Goal: Check status: Check status

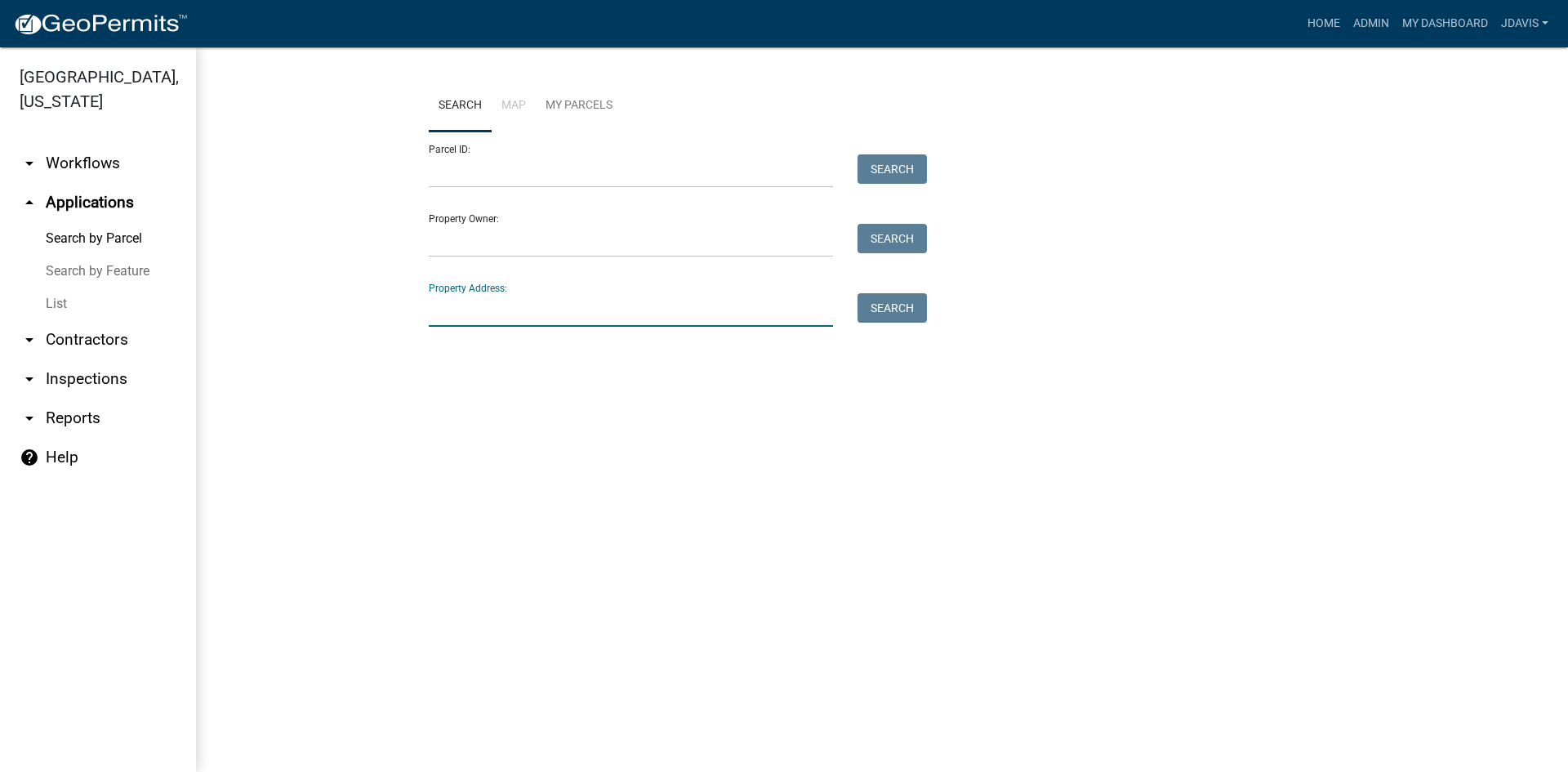
click at [474, 315] on input "Property Address:" at bounding box center [631, 310] width 404 height 34
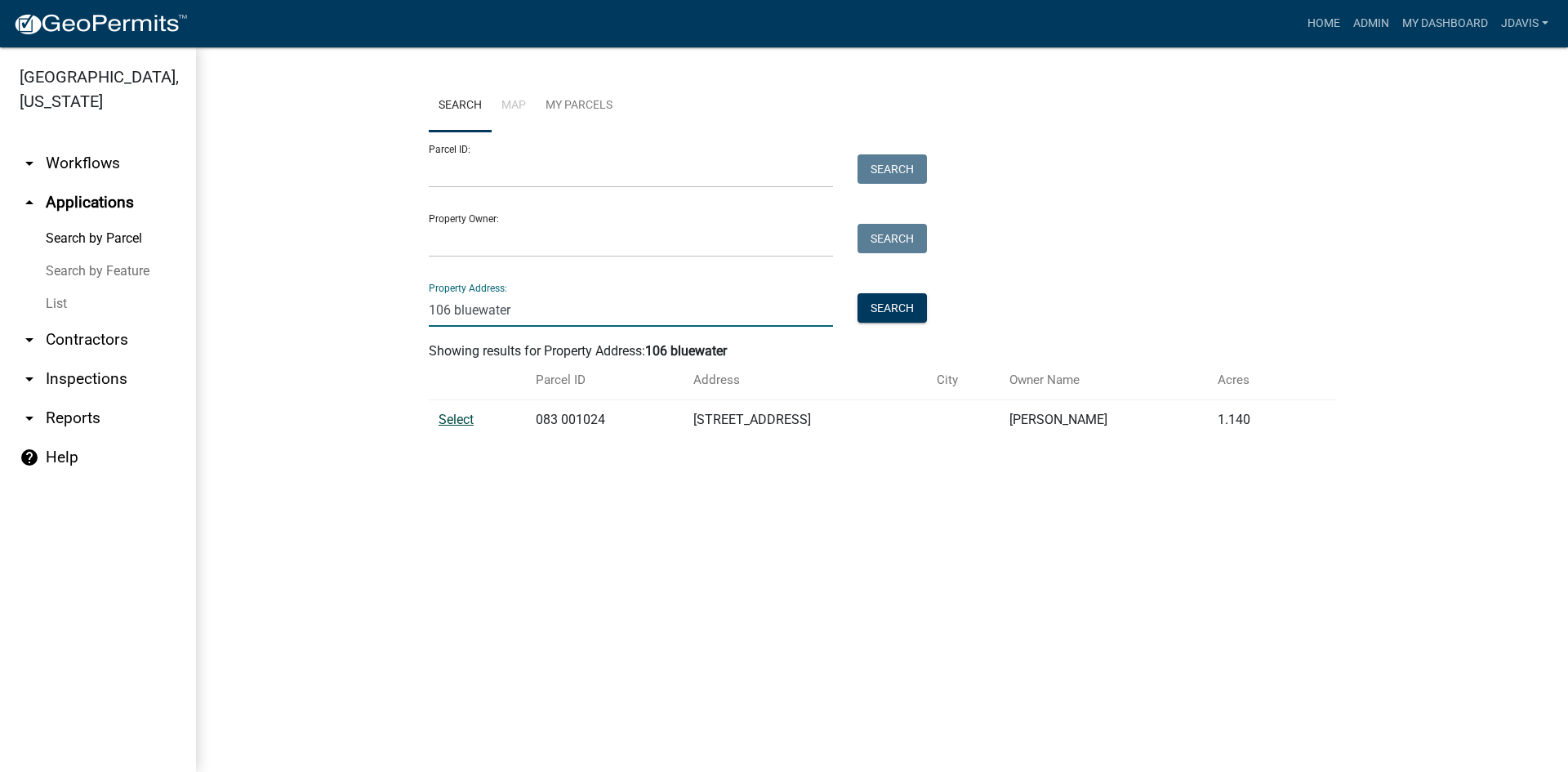
type input "106 bluewater"
click at [457, 421] on span "Select" at bounding box center [457, 419] width 36 height 15
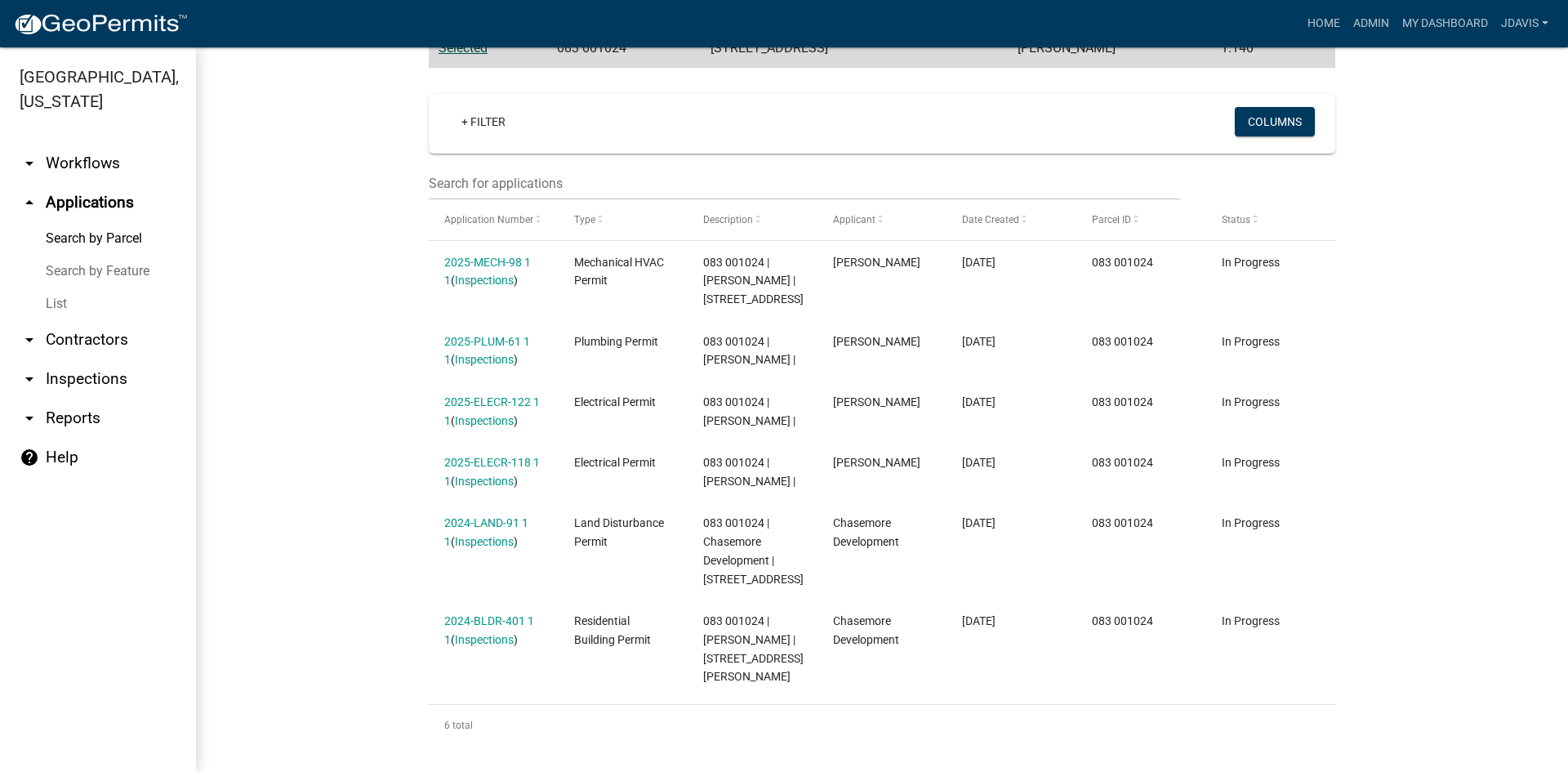
scroll to position [396, 0]
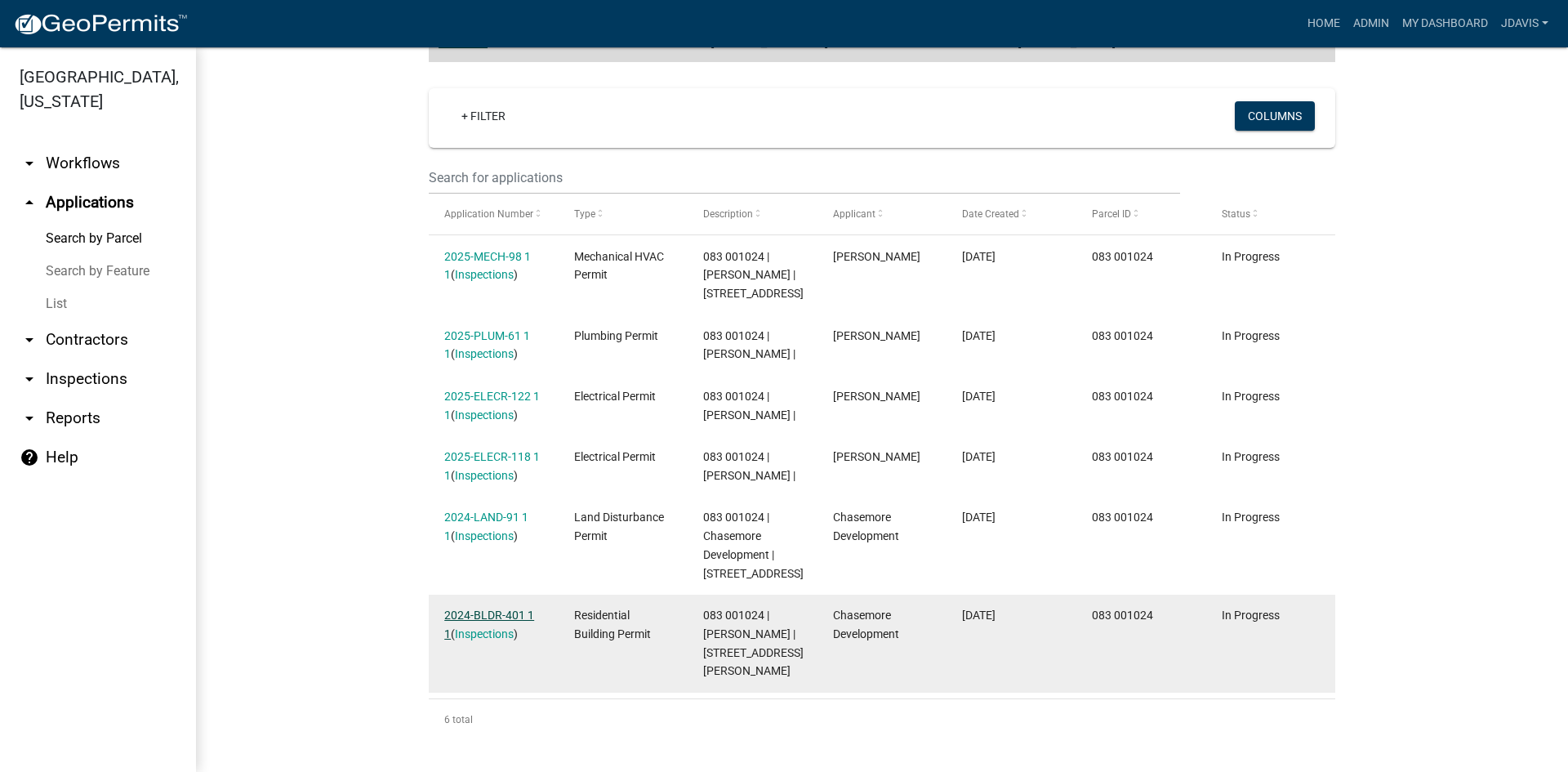
click at [495, 616] on link "2024-BLDR-401 1 1" at bounding box center [489, 625] width 90 height 32
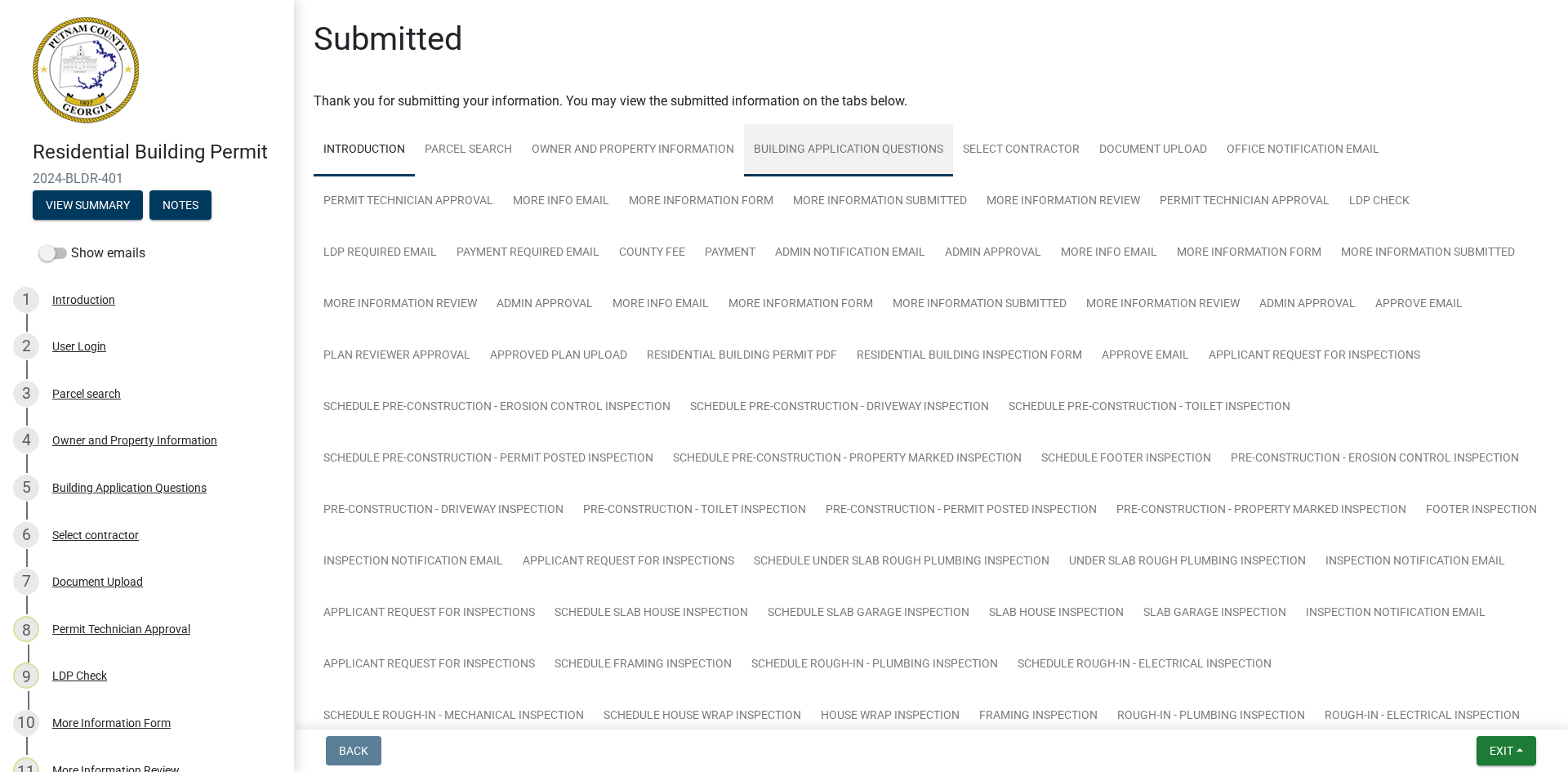
click at [879, 151] on link "Building Application Questions" at bounding box center [848, 151] width 209 height 52
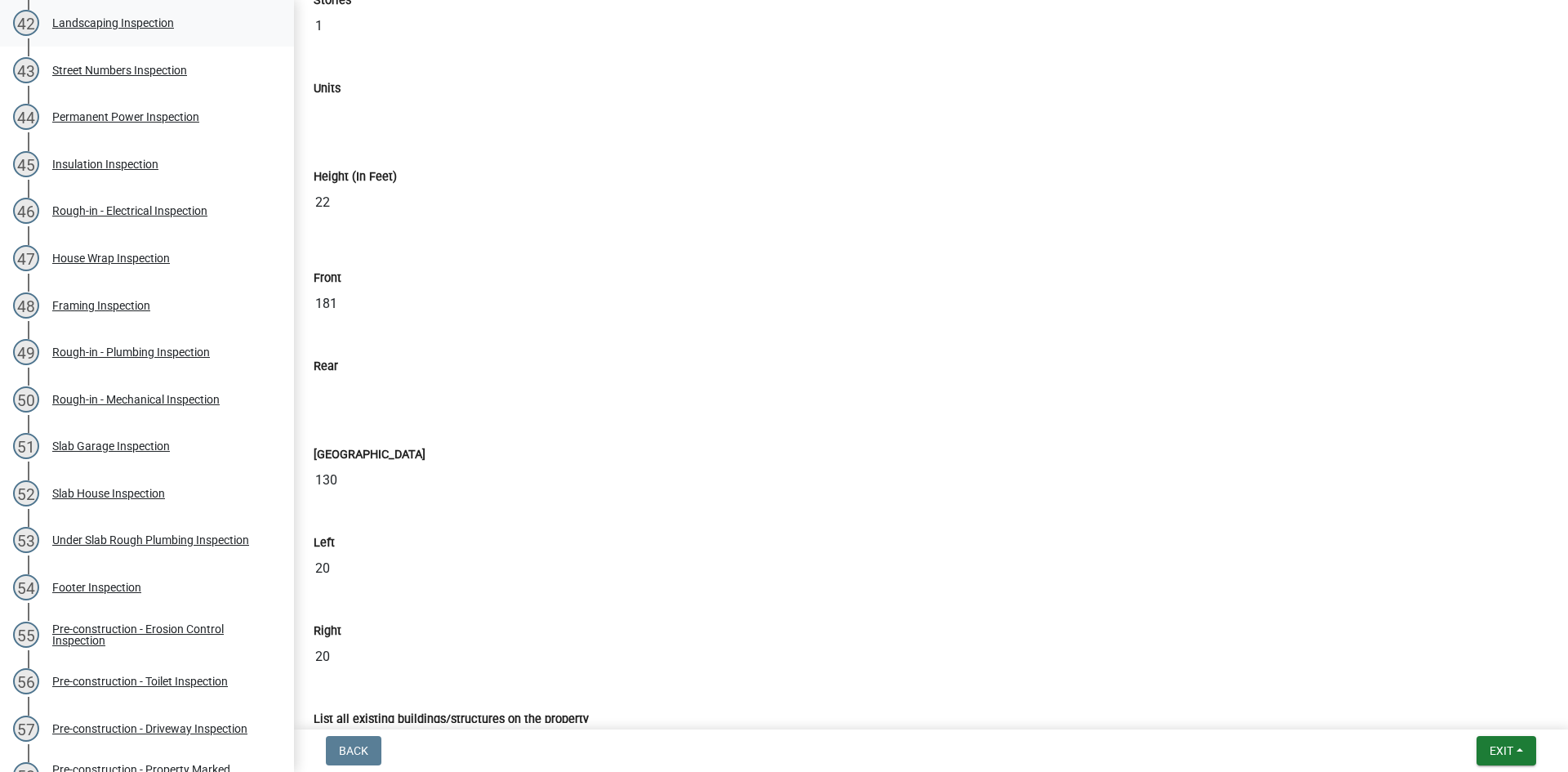
scroll to position [2450, 0]
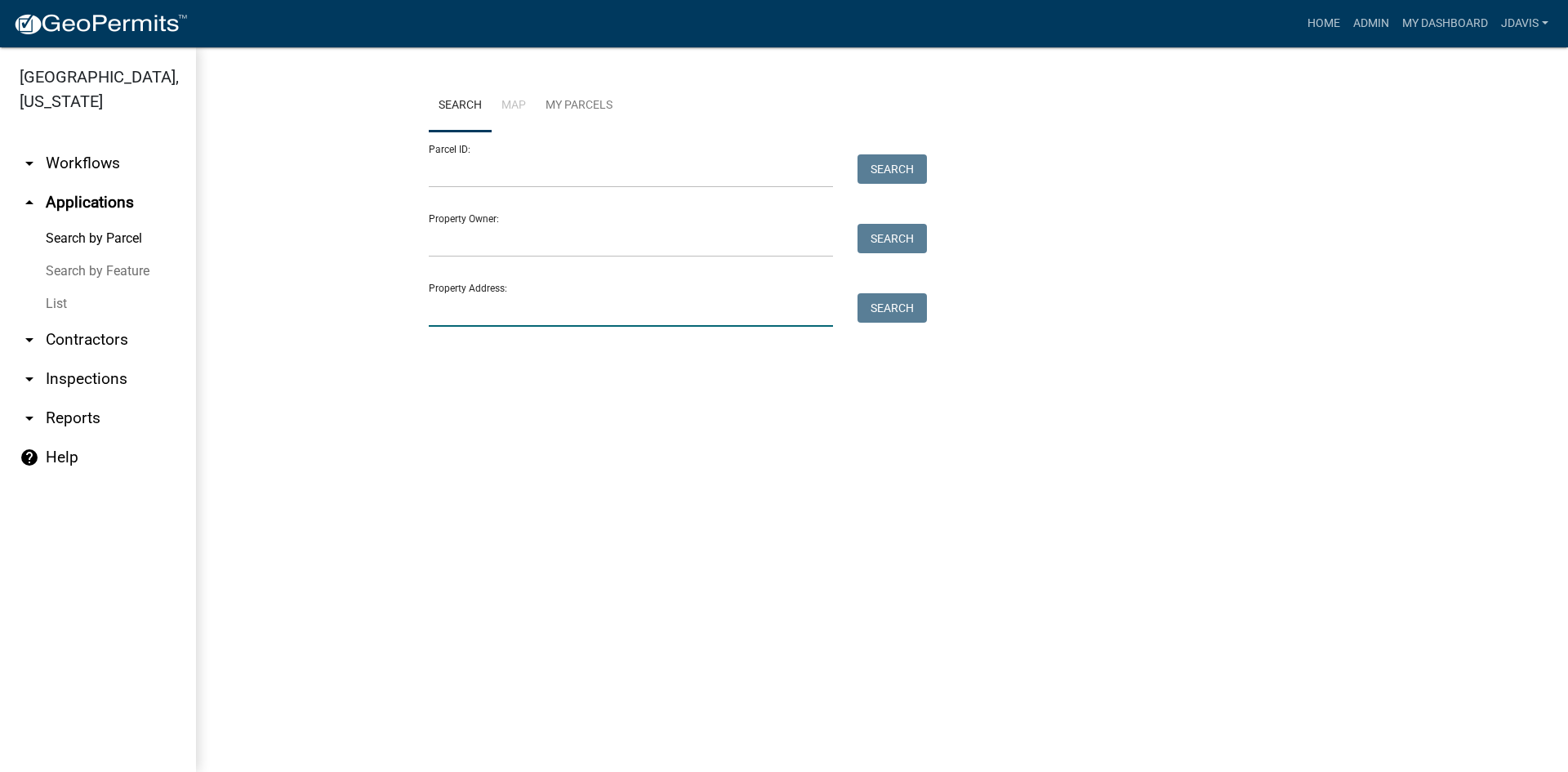
click at [522, 315] on input "Property Address:" at bounding box center [631, 310] width 404 height 34
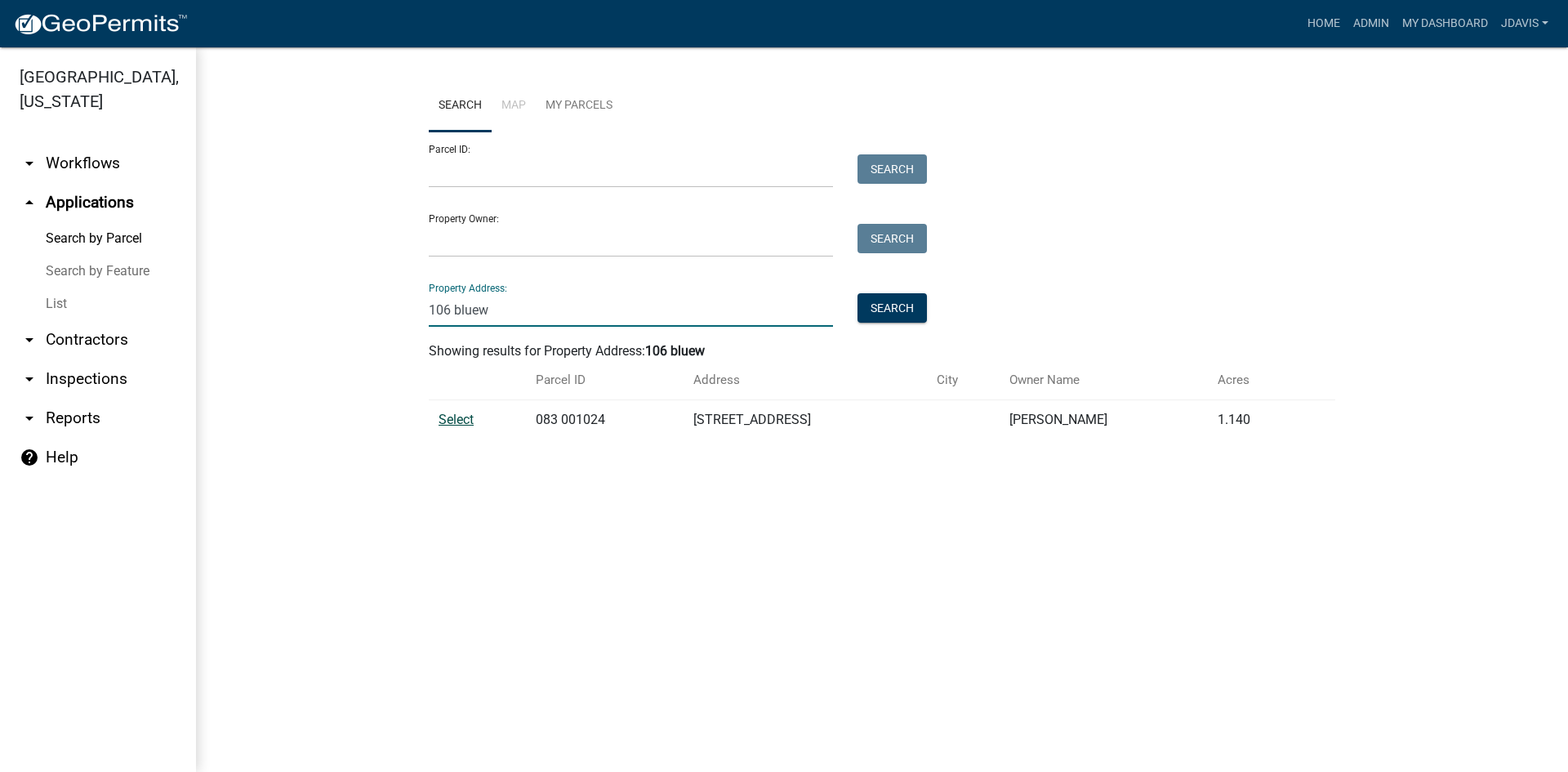
type input "106 bluew"
click at [455, 419] on span "Select" at bounding box center [457, 419] width 36 height 15
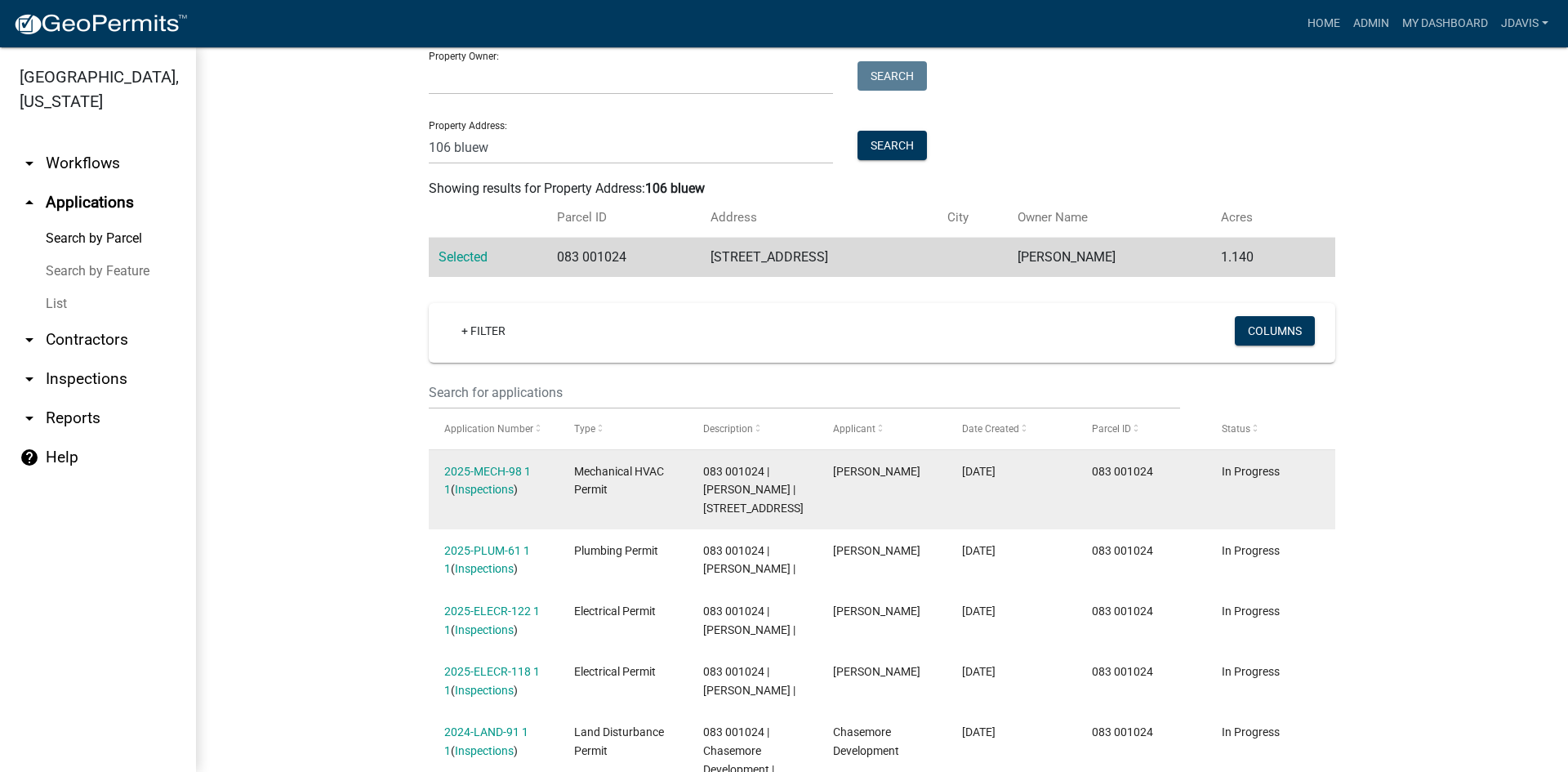
scroll to position [396, 0]
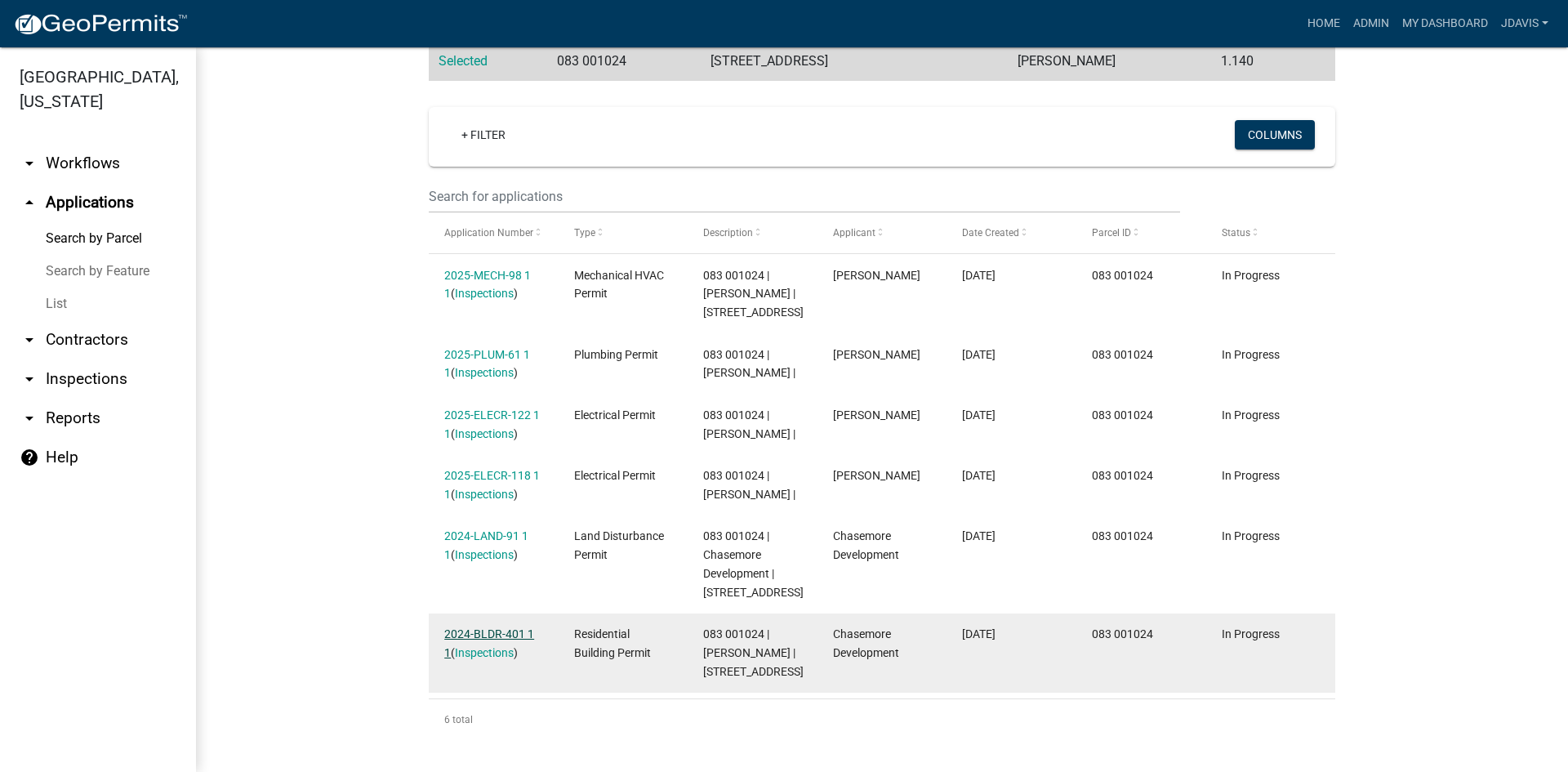
click at [483, 627] on link "2024-BLDR-401 1 1" at bounding box center [489, 643] width 90 height 32
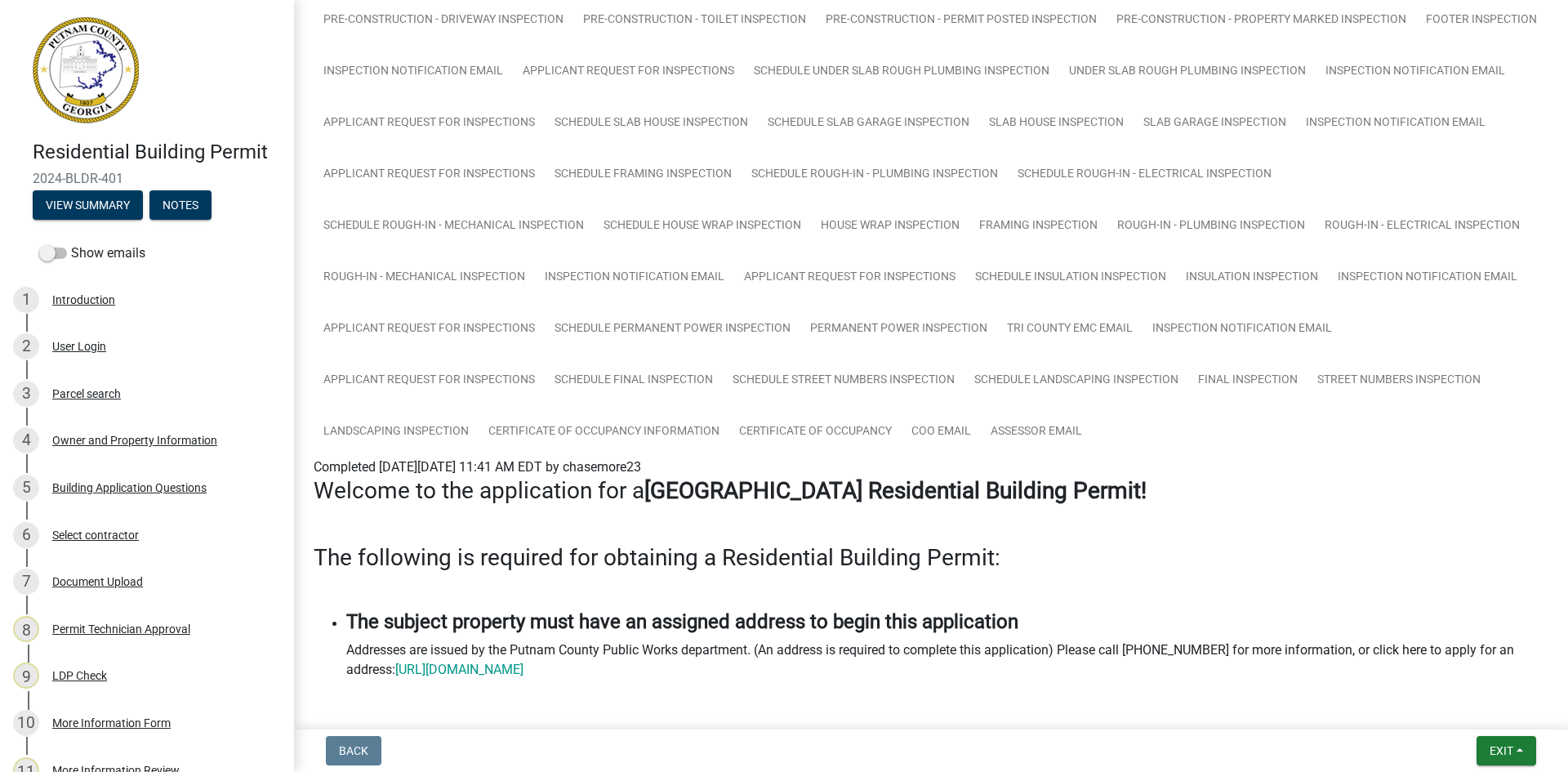
scroll to position [735, 0]
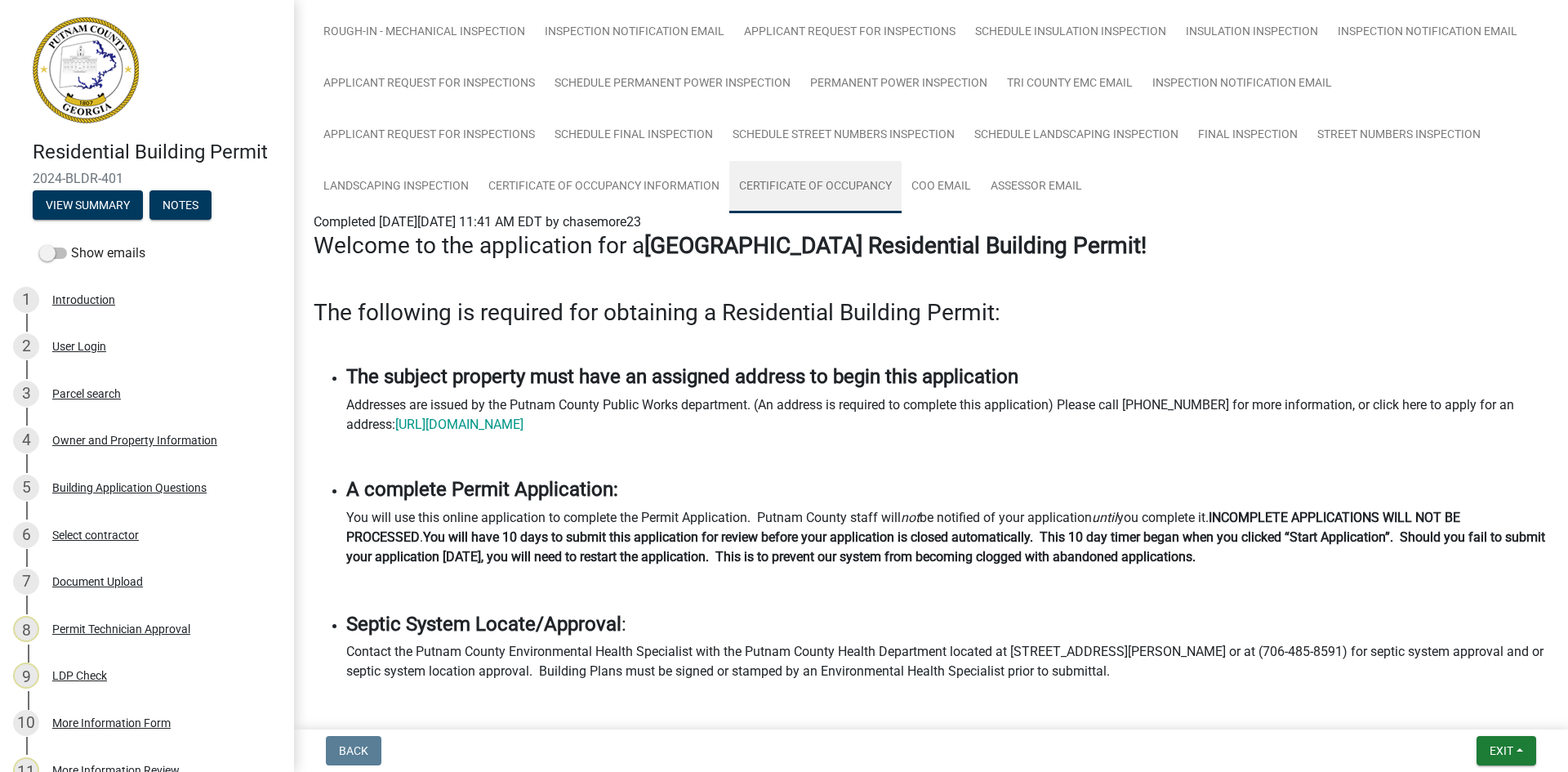
click at [850, 178] on link "Certificate of Occupancy" at bounding box center [815, 187] width 173 height 52
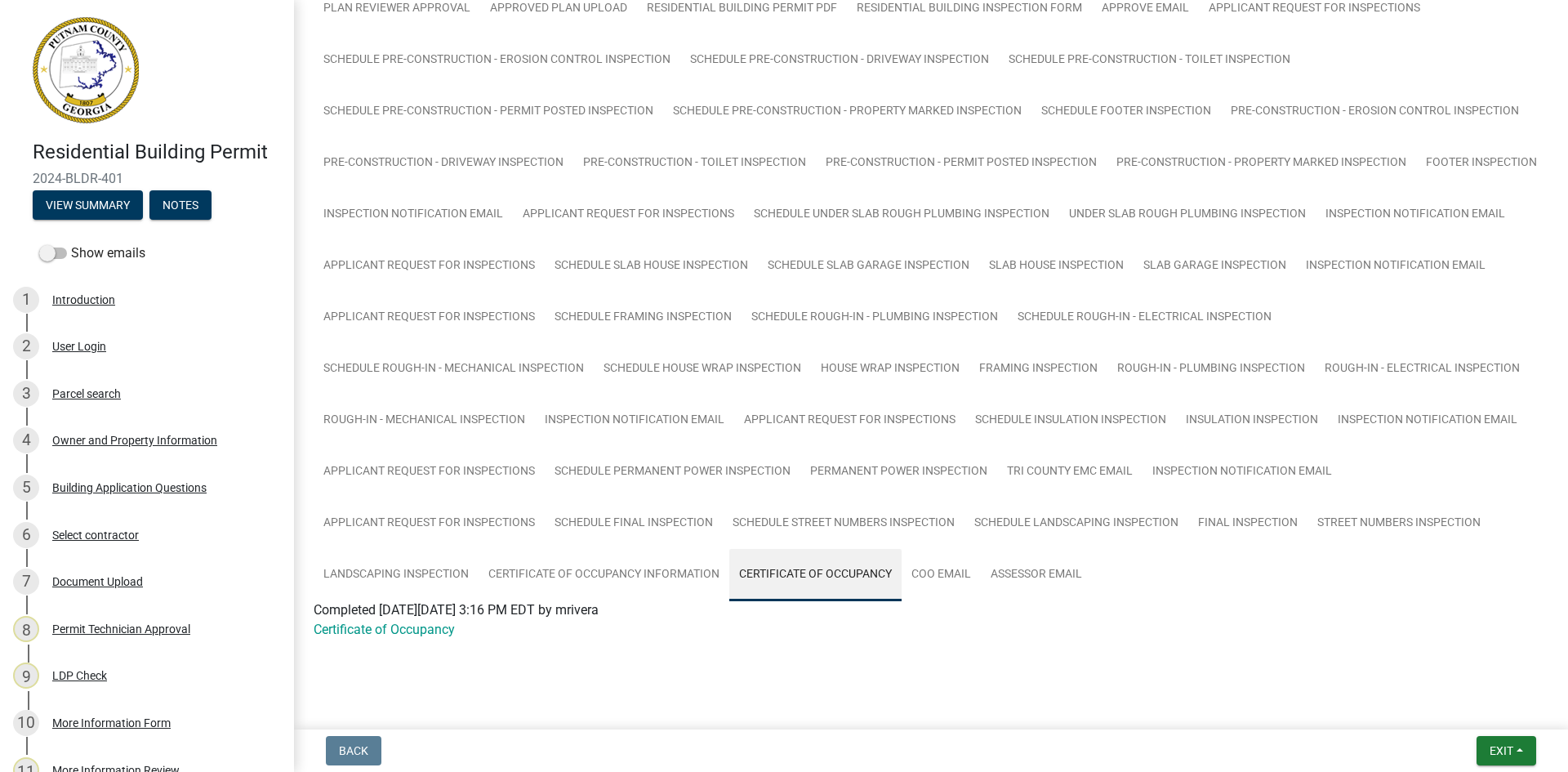
scroll to position [347, 0]
click at [398, 633] on link "Certificate of Occupancy" at bounding box center [384, 629] width 141 height 15
